Goal: Transaction & Acquisition: Obtain resource

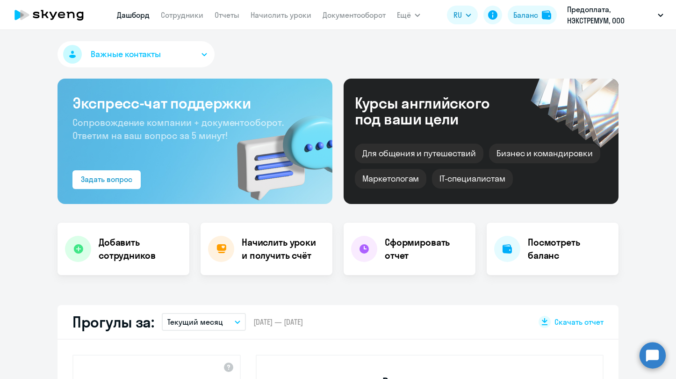
select select "30"
click at [281, 250] on h4 "Начислить уроки и получить счёт" at bounding box center [282, 249] width 81 height 26
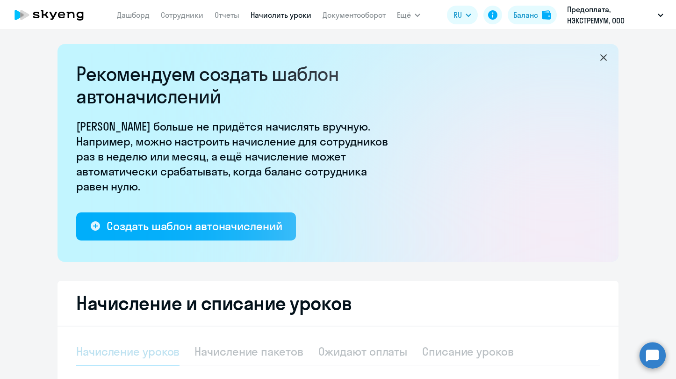
select select "10"
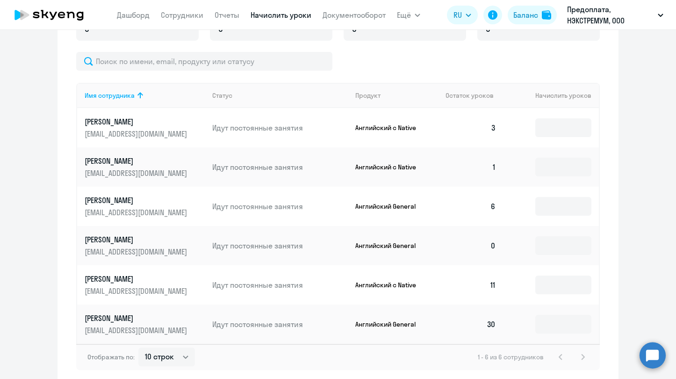
scroll to position [413, 0]
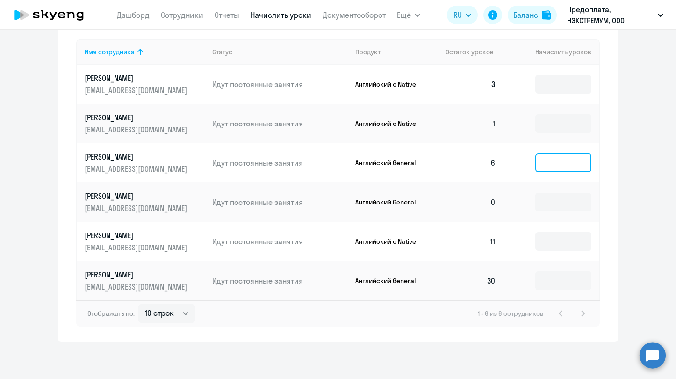
click at [546, 167] on input at bounding box center [563, 162] width 56 height 19
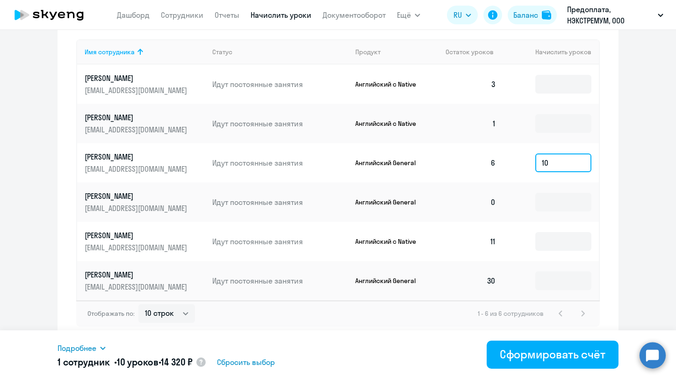
type input "10"
click at [555, 123] on input at bounding box center [563, 123] width 56 height 19
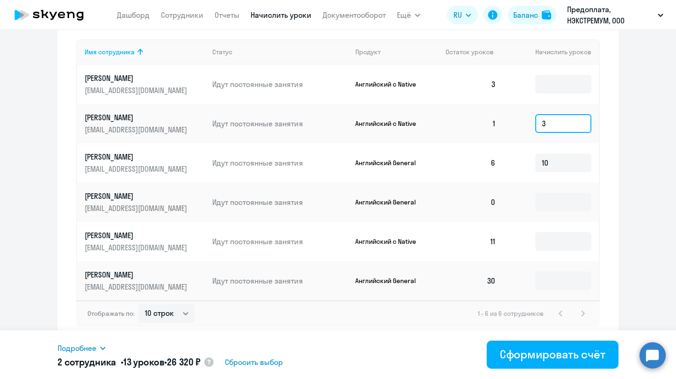
type input "3"
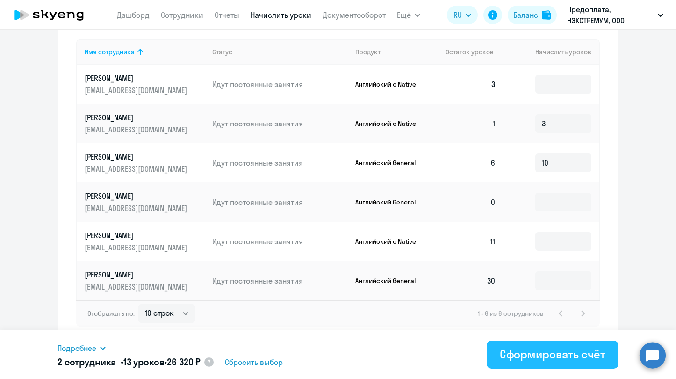
click at [544, 353] on div "Сформировать счёт" at bounding box center [553, 353] width 106 height 15
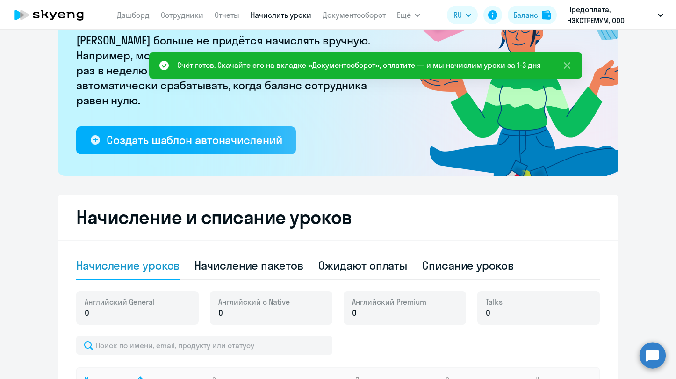
scroll to position [0, 0]
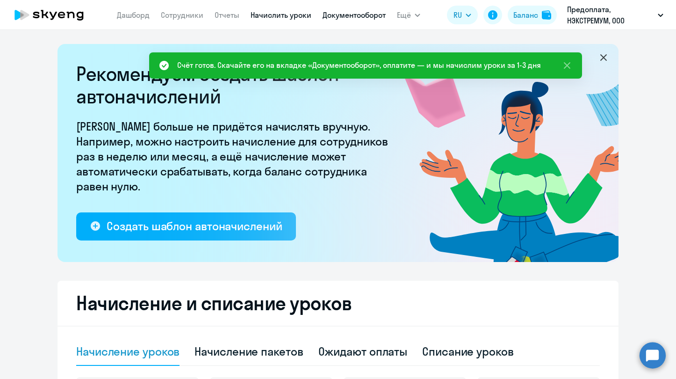
click at [363, 17] on link "Документооборот" at bounding box center [354, 14] width 63 height 9
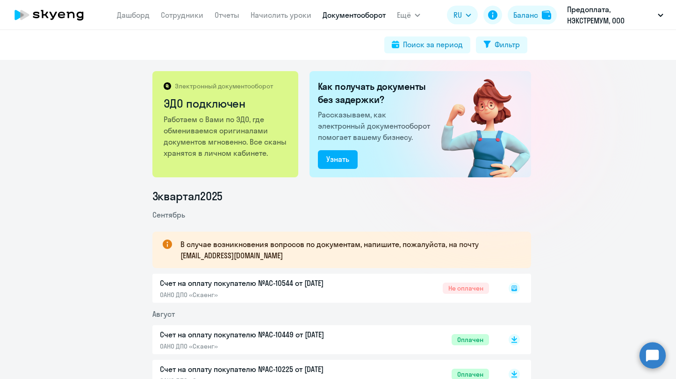
click at [513, 291] on rect at bounding box center [514, 287] width 11 height 11
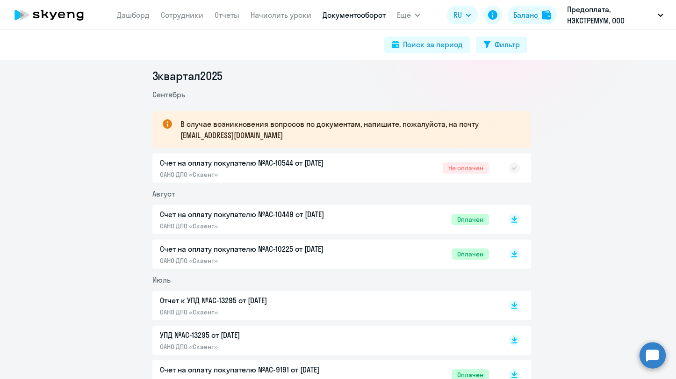
scroll to position [94, 0]
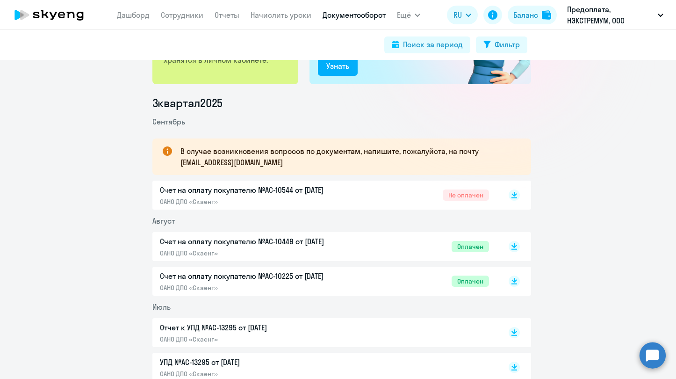
scroll to position [94, 0]
click at [512, 194] on icon at bounding box center [515, 192] width 6 height 5
